Goal: Transaction & Acquisition: Purchase product/service

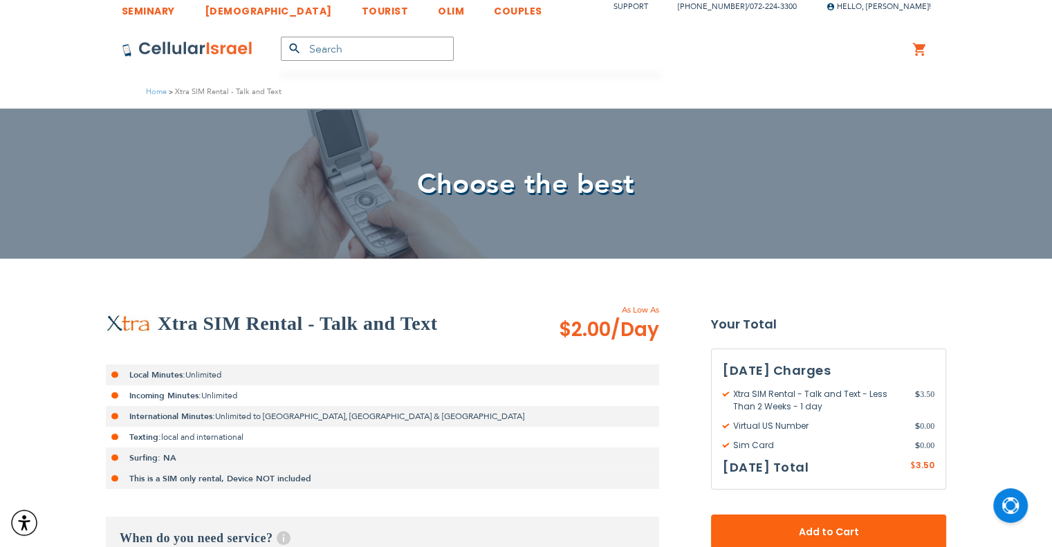
scroll to position [277, 0]
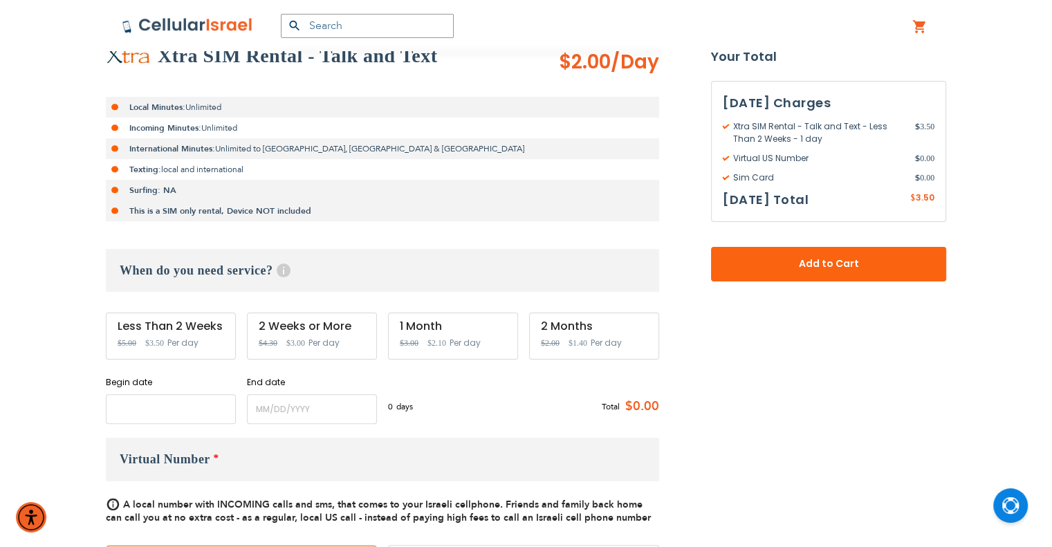
click at [140, 411] on input "name" at bounding box center [171, 409] width 130 height 30
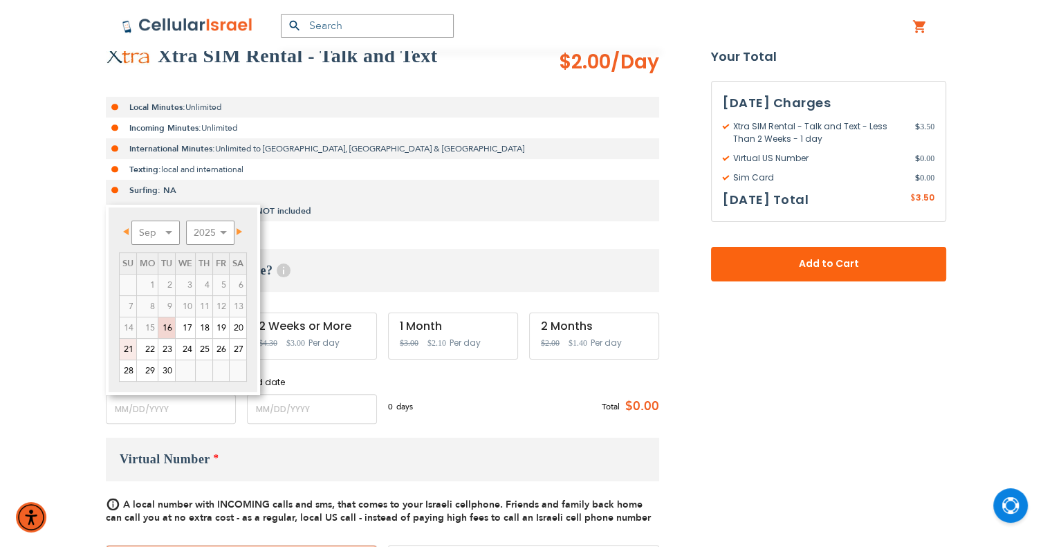
click at [132, 350] on link "21" at bounding box center [128, 349] width 17 height 21
type input "[DATE]"
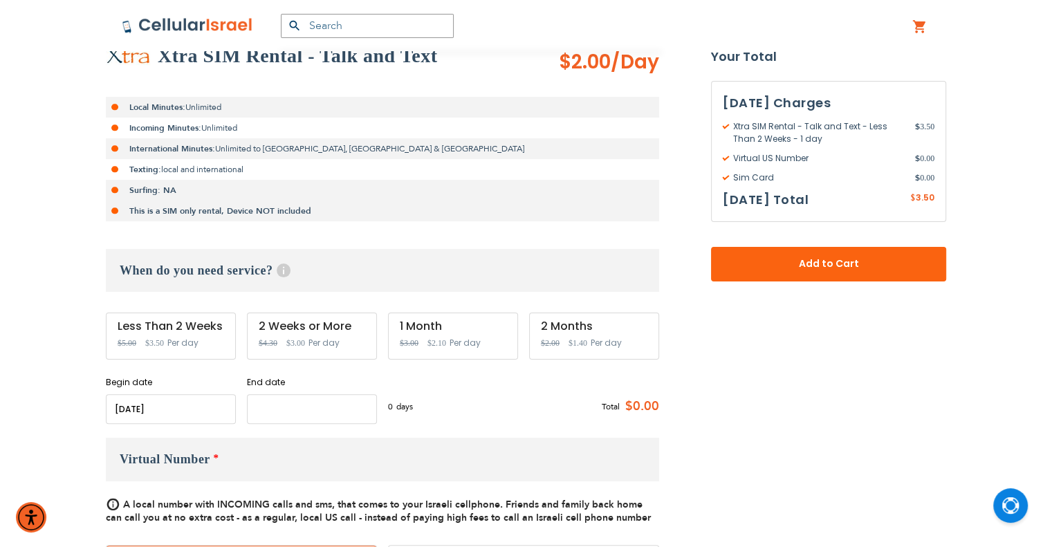
click at [334, 413] on input "name" at bounding box center [312, 409] width 130 height 30
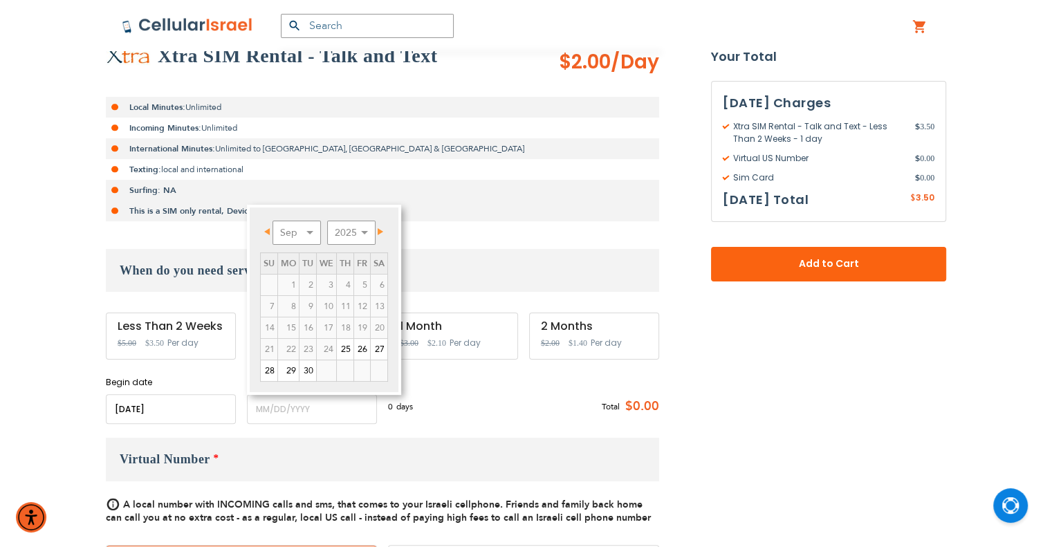
click at [382, 231] on span "Next" at bounding box center [381, 231] width 6 height 7
click at [294, 351] on link "20" at bounding box center [288, 349] width 21 height 21
type input "[DATE]"
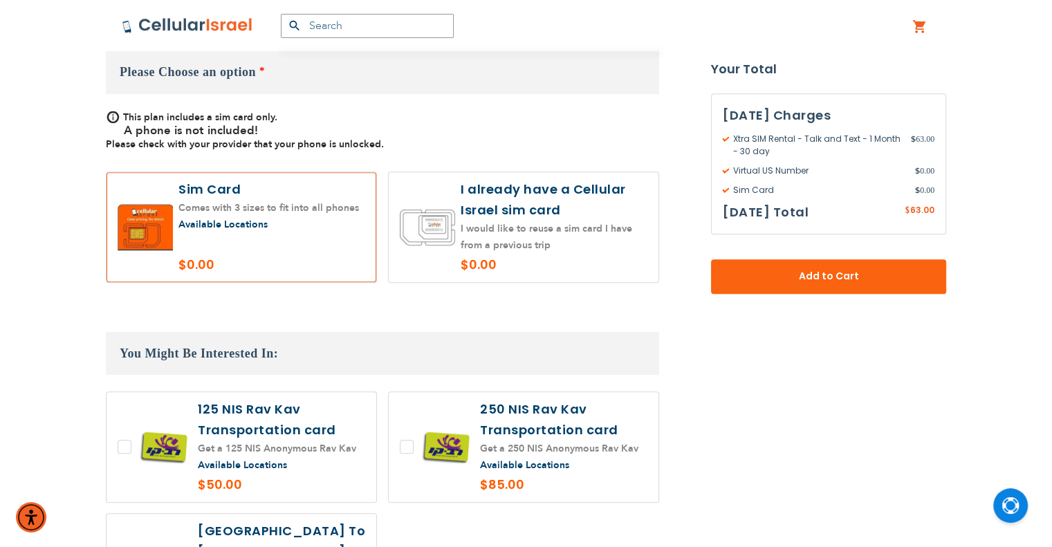
scroll to position [968, 0]
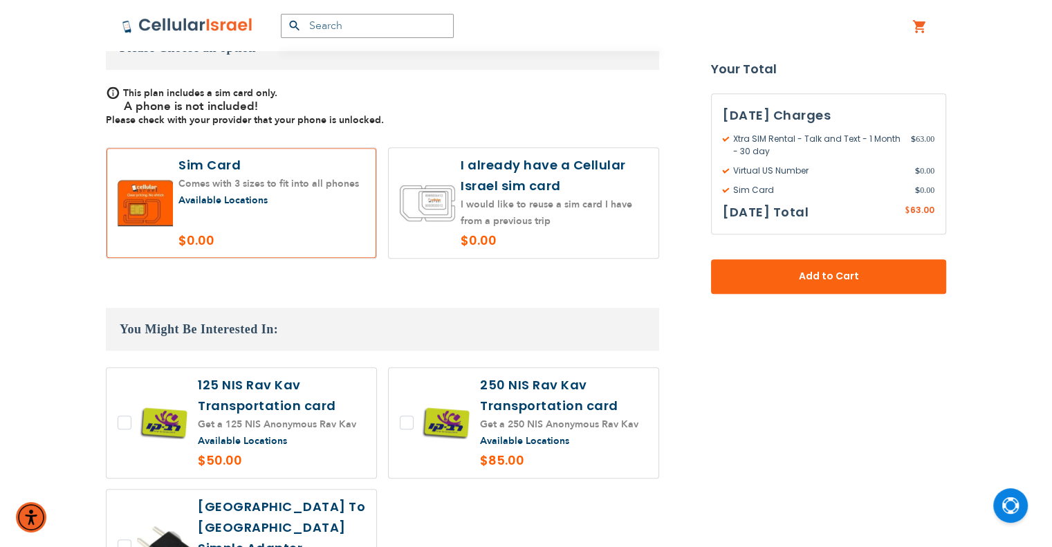
drag, startPoint x: 512, startPoint y: 193, endPoint x: 514, endPoint y: 212, distance: 19.4
click at [512, 193] on label at bounding box center [524, 203] width 270 height 110
radio input "true"
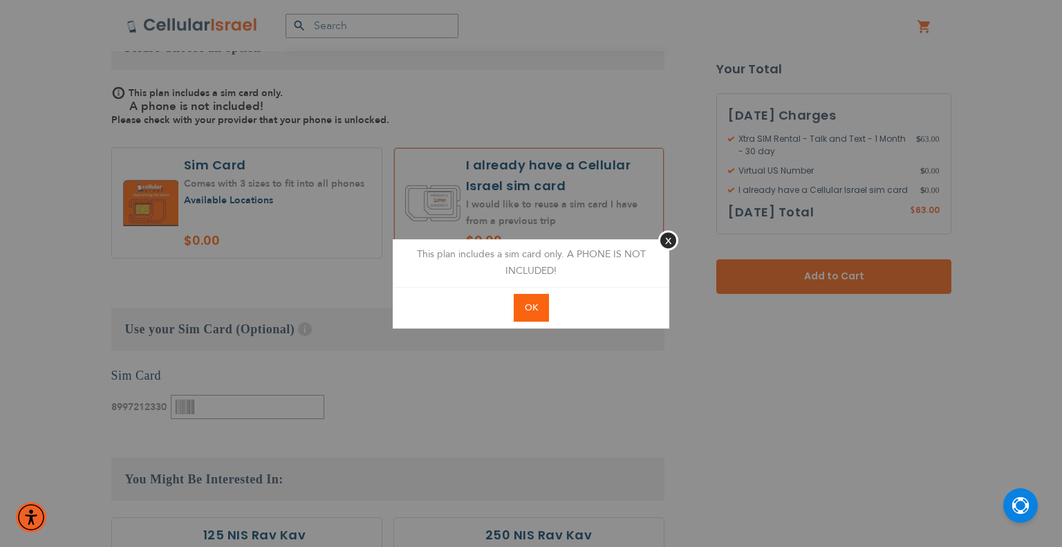
click at [539, 311] on button "OK" at bounding box center [531, 308] width 35 height 28
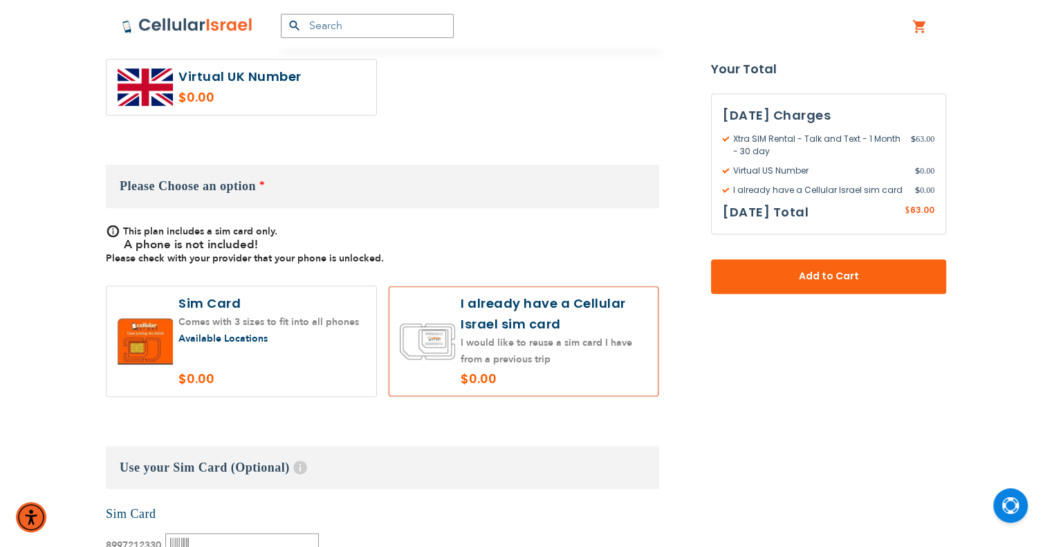
scroll to position [1106, 0]
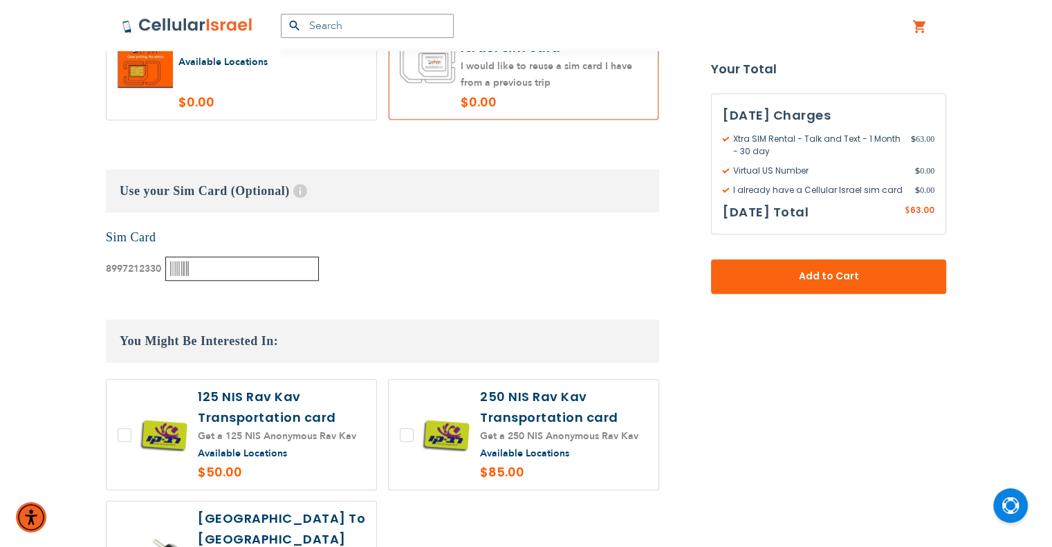
click at [250, 258] on input "text" at bounding box center [242, 269] width 154 height 24
paste input "89972123300003569894"
type input "89972123300003569894"
